Goal: Task Accomplishment & Management: Complete application form

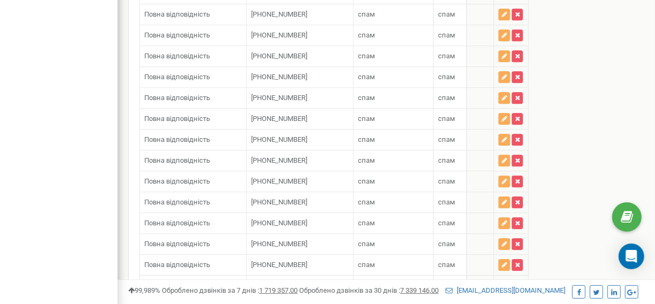
click at [282, 300] on input "text" at bounding box center [300, 309] width 98 height 18
paste input "0443529417"
type input "[PHONE_NUMBER]"
click at [398, 300] on input "text" at bounding box center [393, 309] width 71 height 18
type input "спам"
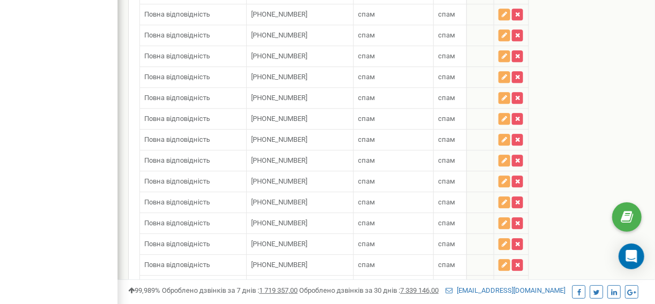
click at [467, 300] on input "text" at bounding box center [463, 309] width 51 height 18
type input "спам"
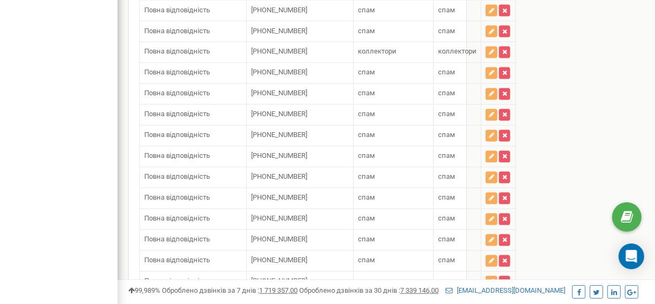
scroll to position [1122, 0]
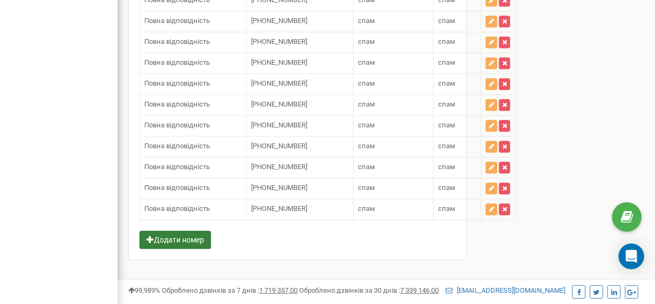
click at [173, 235] on button "Додати номер" at bounding box center [175, 239] width 72 height 18
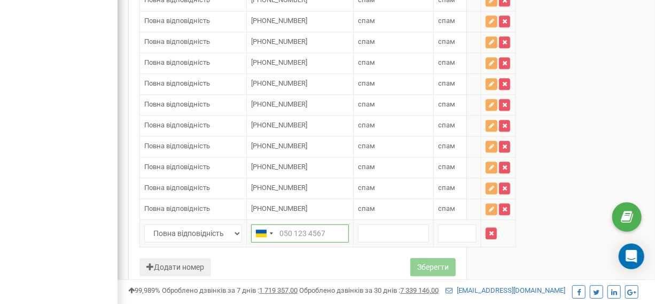
click at [286, 227] on input "text" at bounding box center [300, 233] width 98 height 18
paste input "[PHONE_NUMBER]"
type input "[PHONE_NUMBER]"
click at [369, 224] on input "text" at bounding box center [393, 233] width 71 height 18
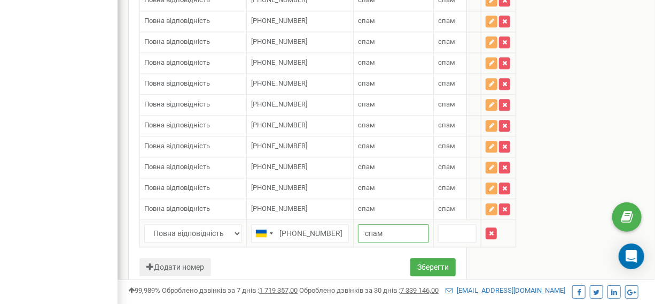
type input "спам"
click at [458, 224] on input "text" at bounding box center [457, 233] width 38 height 18
type input "спам"
click at [432, 258] on button "Зберегти" at bounding box center [432, 267] width 45 height 18
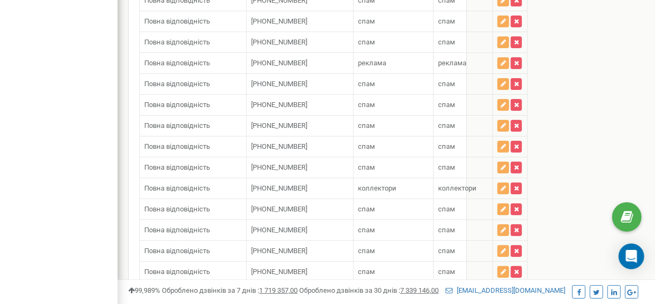
scroll to position [9496, 0]
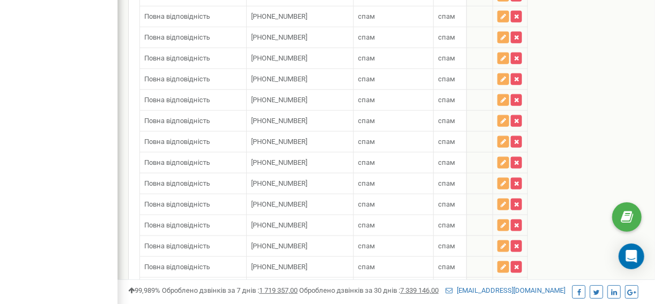
type input "+"
paste input "[PHONE_NUMBER]"
type input "[PHONE_NUMBER]"
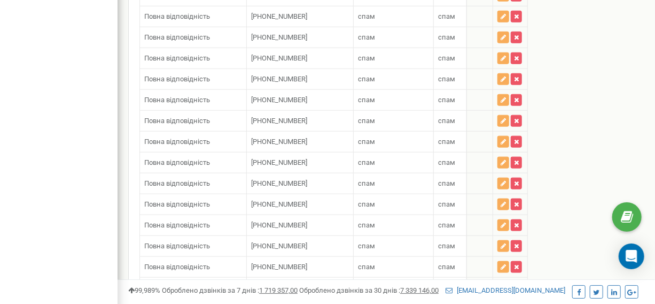
type input "спам"
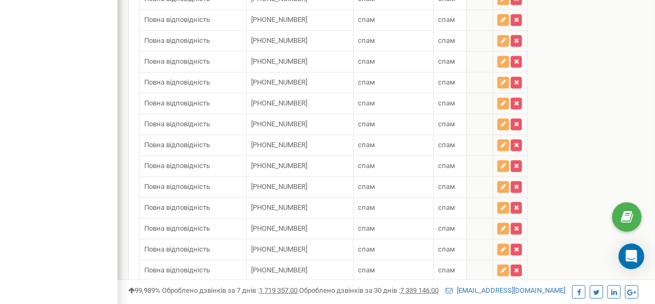
scroll to position [9488, 0]
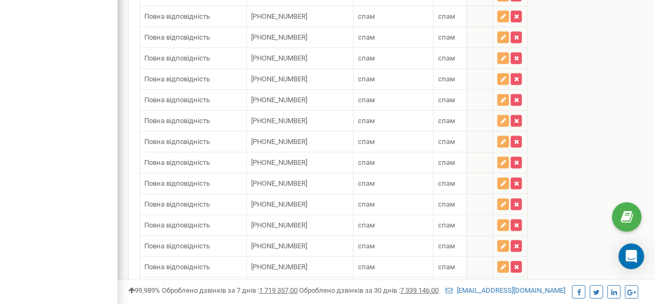
paste input "[PHONE_NUMBER]"
type input "[PHONE_NUMBER]"
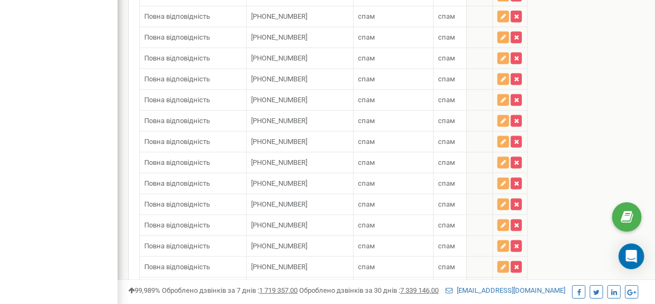
type input "спам"
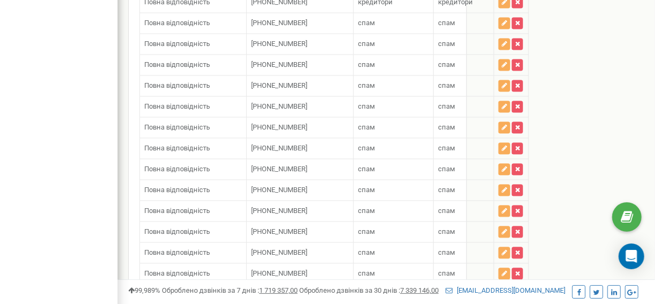
scroll to position [10341, 0]
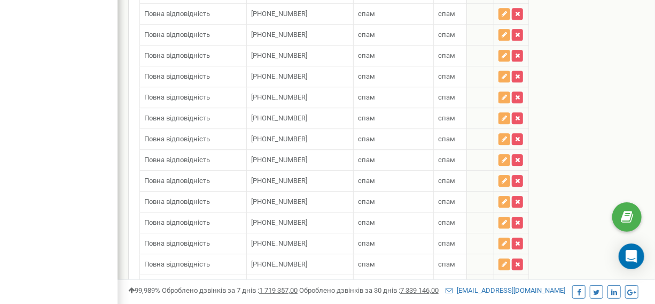
click at [310, 300] on input "text" at bounding box center [300, 309] width 98 height 18
paste input "380739029127"
click at [279, 300] on input "380739029127" at bounding box center [300, 309] width 98 height 18
type input "[PHONE_NUMBER]"
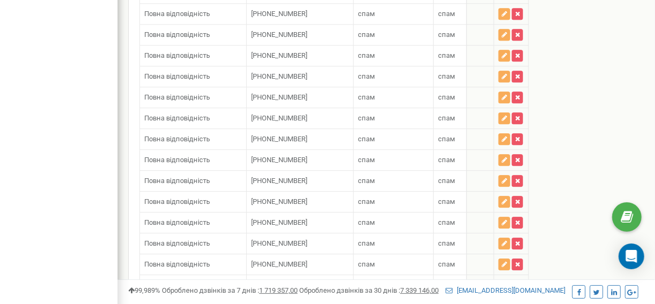
click at [390, 300] on input "text" at bounding box center [393, 309] width 71 height 18
type input "спам"
click at [456, 300] on input "text" at bounding box center [463, 309] width 51 height 18
type input "спам"
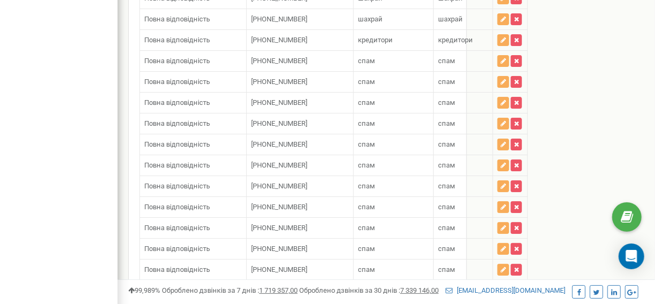
scroll to position [9517, 0]
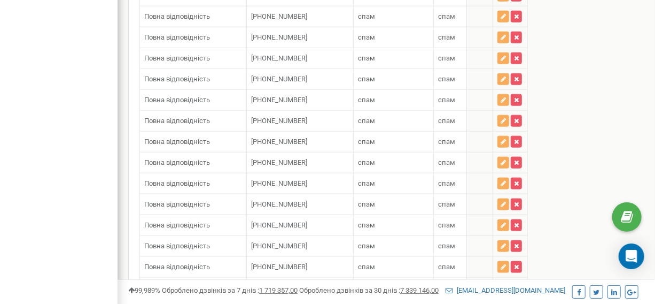
drag, startPoint x: 310, startPoint y: 236, endPoint x: 307, endPoint y: 223, distance: 12.7
paste input "[PHONE_NUMBER]"
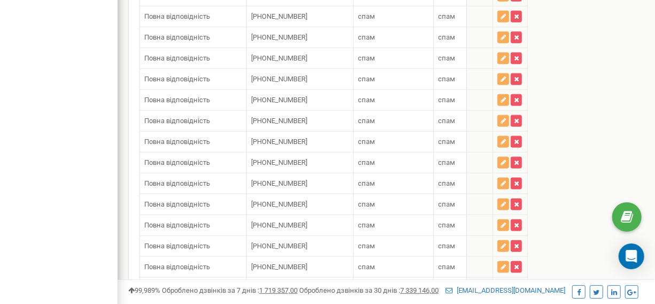
type input "[PHONE_NUMBER]"
type input "спам"
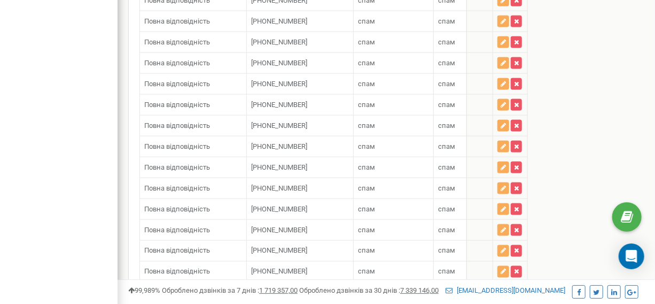
scroll to position [9509, 0]
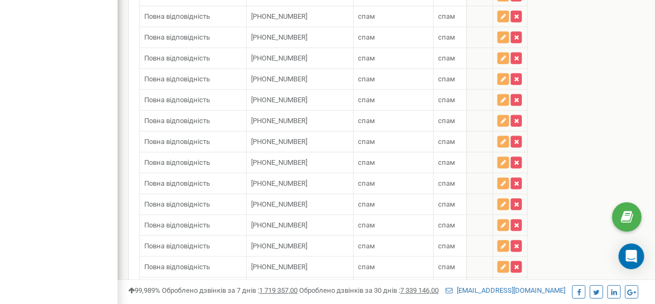
paste input "[PHONE_NUMBER]"
type input "[PHONE_NUMBER]"
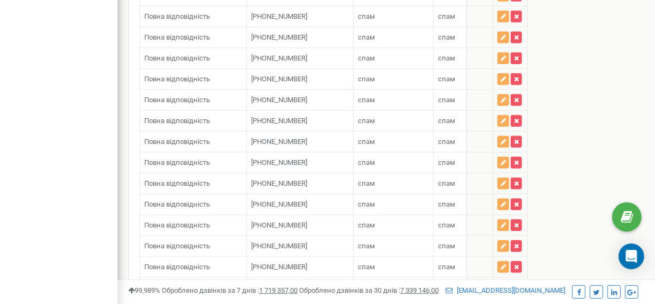
type input "спам"
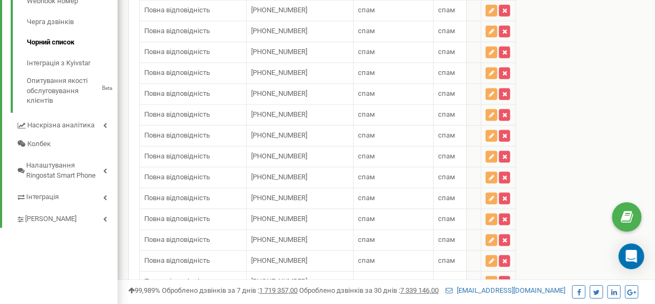
scroll to position [1143, 0]
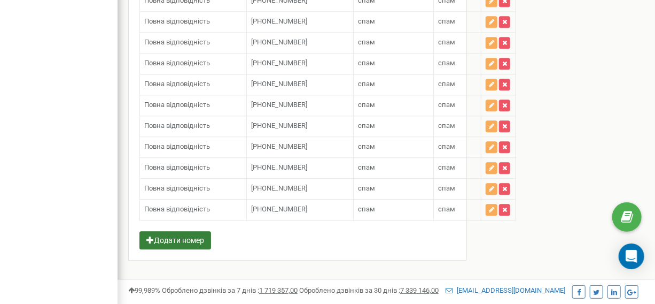
click at [161, 237] on button "Додати номер" at bounding box center [175, 240] width 72 height 18
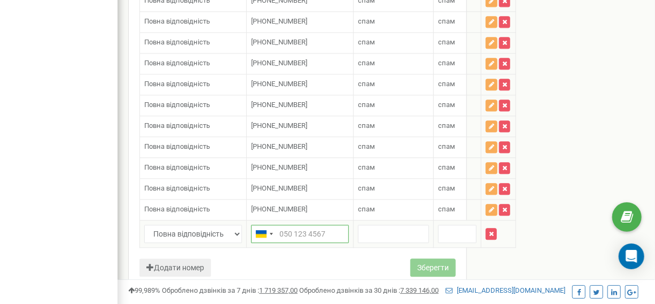
click at [278, 226] on input "text" at bounding box center [300, 233] width 98 height 18
paste input "[PHONE_NUMBER]"
type input "[PHONE_NUMBER]"
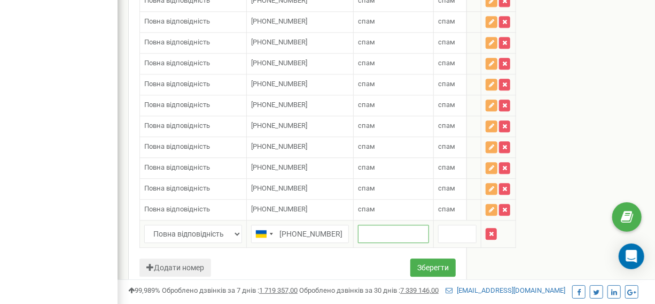
click at [371, 224] on input "text" at bounding box center [393, 233] width 71 height 18
type input "спам"
click at [452, 226] on input "text" at bounding box center [457, 233] width 38 height 18
type input "спам"
click at [438, 258] on button "Зберегти" at bounding box center [432, 267] width 45 height 18
